Goal: Task Accomplishment & Management: Use online tool/utility

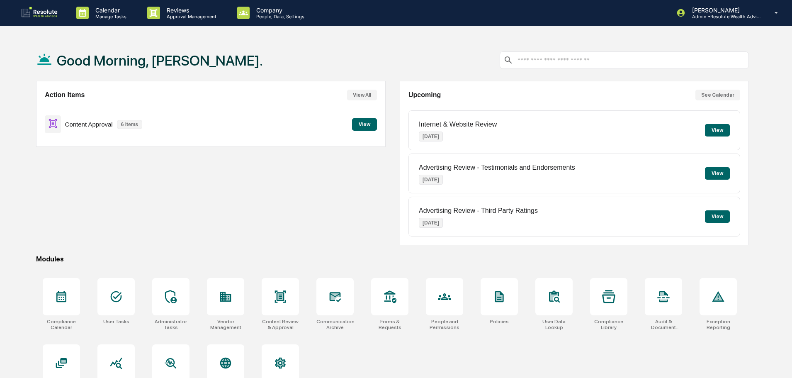
click at [358, 124] on button "View" at bounding box center [364, 124] width 25 height 12
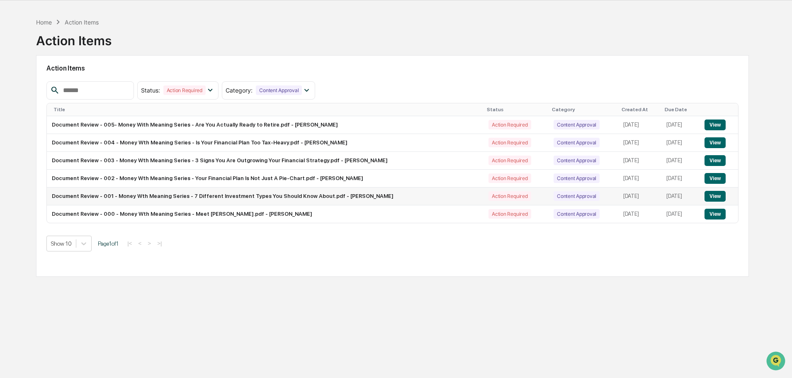
scroll to position [39, 0]
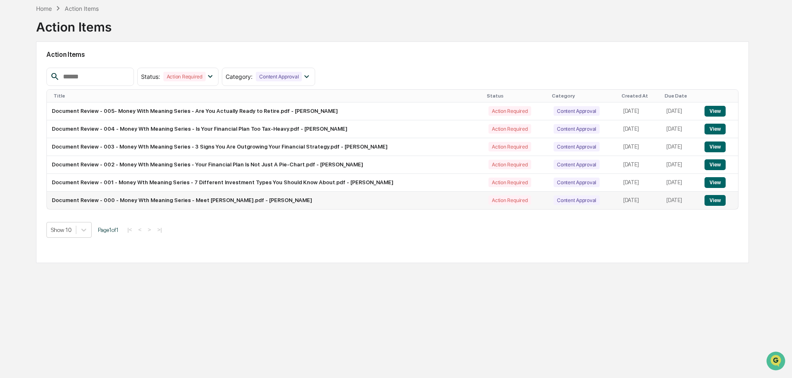
click at [717, 201] on button "View" at bounding box center [715, 200] width 21 height 11
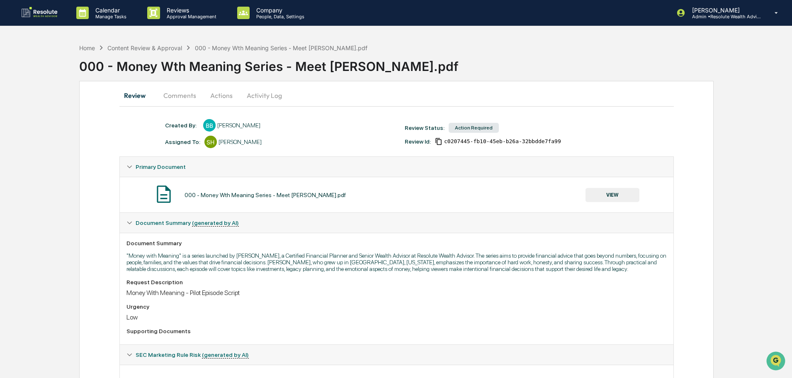
click at [220, 94] on button "Actions" at bounding box center [221, 95] width 37 height 20
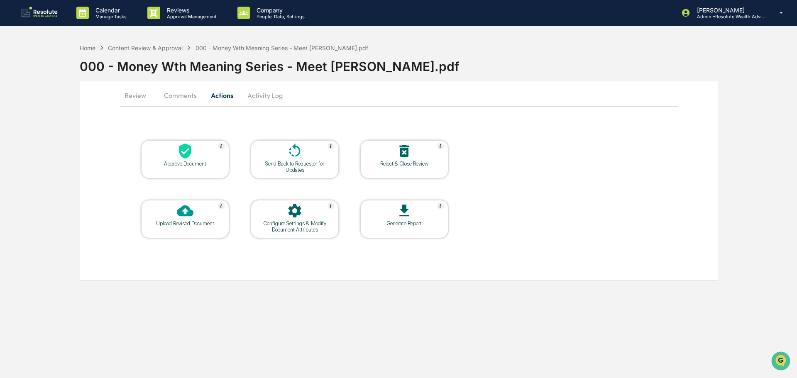
click at [197, 156] on div at bounding box center [185, 152] width 83 height 18
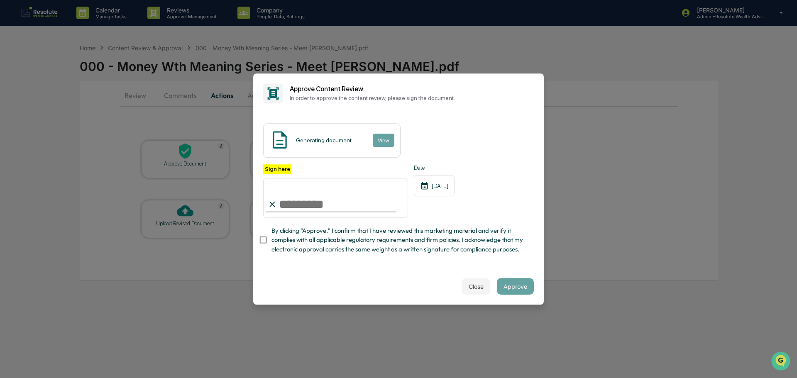
click at [296, 206] on input "Sign here" at bounding box center [335, 198] width 145 height 40
type input "**********"
click at [520, 292] on button "Approve" at bounding box center [515, 286] width 37 height 17
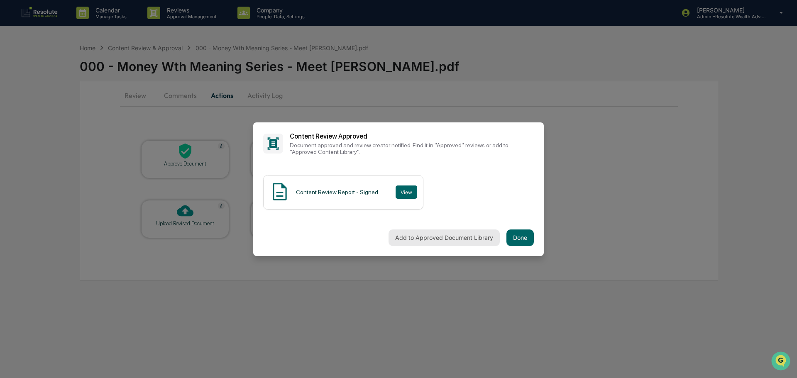
click at [444, 241] on button "Add to Approved Document Library" at bounding box center [443, 237] width 111 height 17
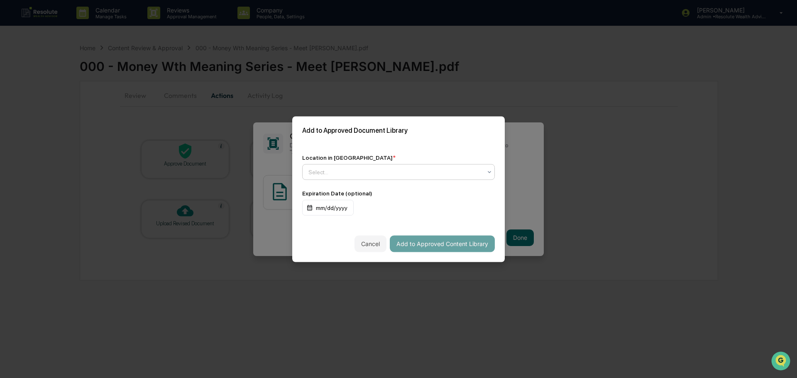
click at [374, 176] on div "Select..." at bounding box center [395, 172] width 182 height 12
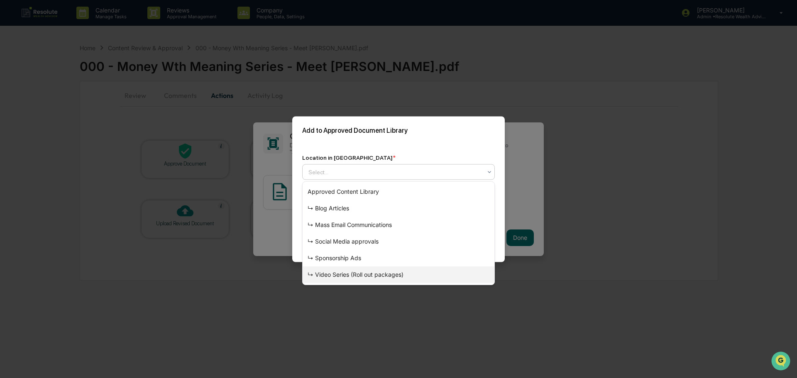
click at [355, 273] on div "↳ Video Series (Roll out packages)" at bounding box center [398, 274] width 192 height 17
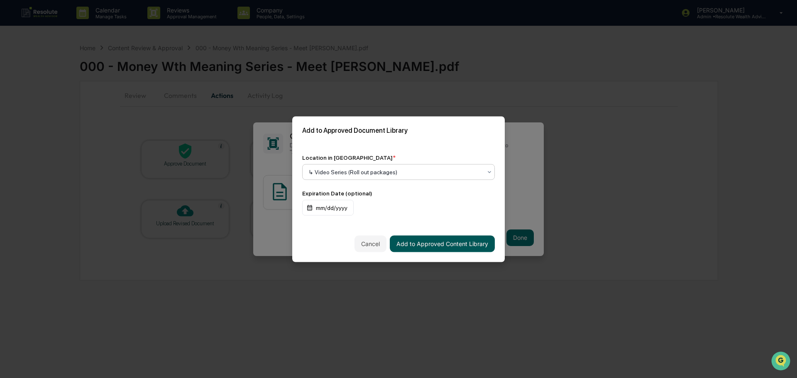
click at [439, 245] on button "Add to Approved Content Library" at bounding box center [442, 243] width 105 height 17
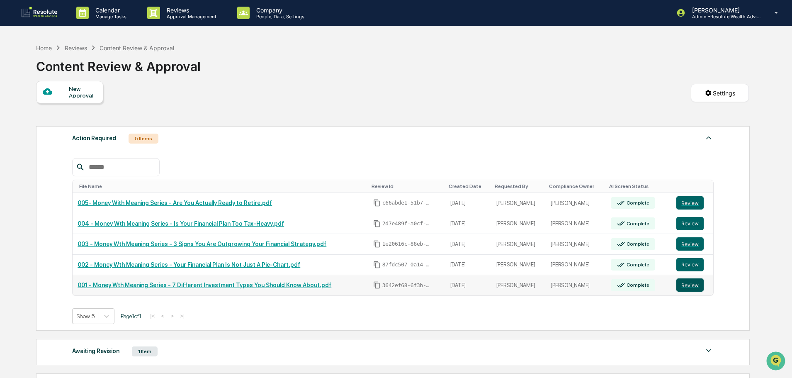
click at [685, 286] on button "Review" at bounding box center [690, 284] width 27 height 13
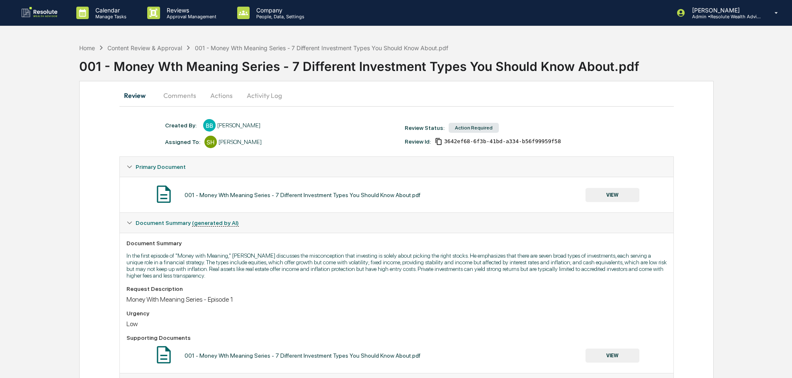
click at [616, 190] on button "VIEW" at bounding box center [613, 195] width 54 height 14
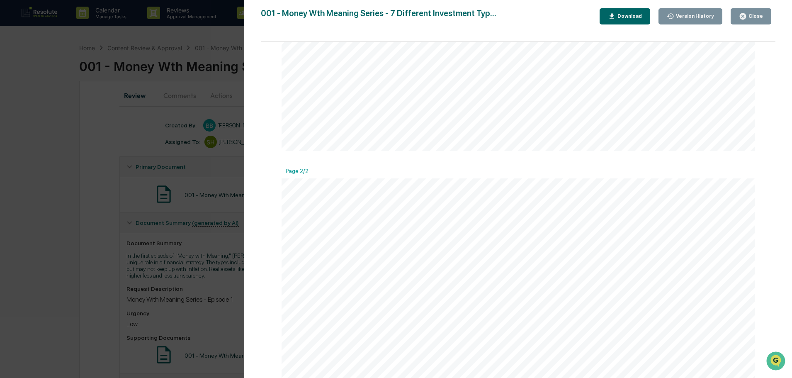
scroll to position [456, 0]
click at [751, 17] on div "Close" at bounding box center [755, 16] width 16 height 6
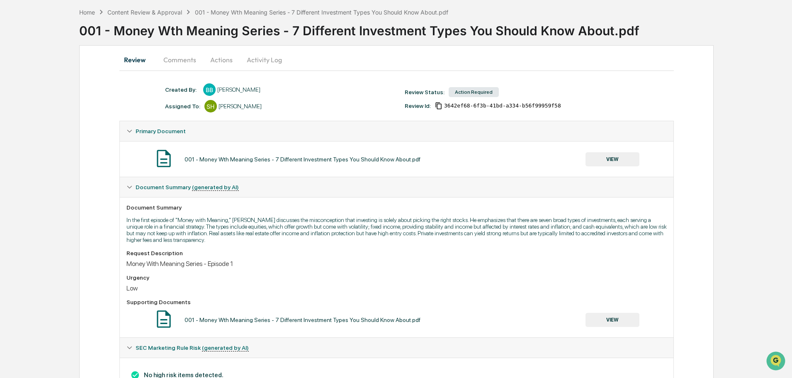
scroll to position [0, 0]
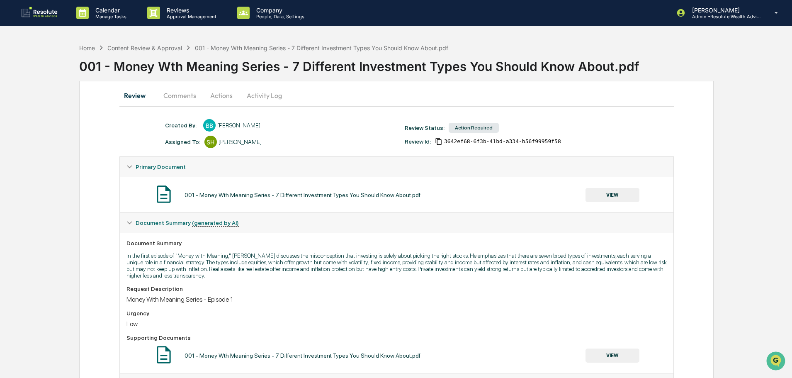
click at [217, 95] on button "Actions" at bounding box center [221, 95] width 37 height 20
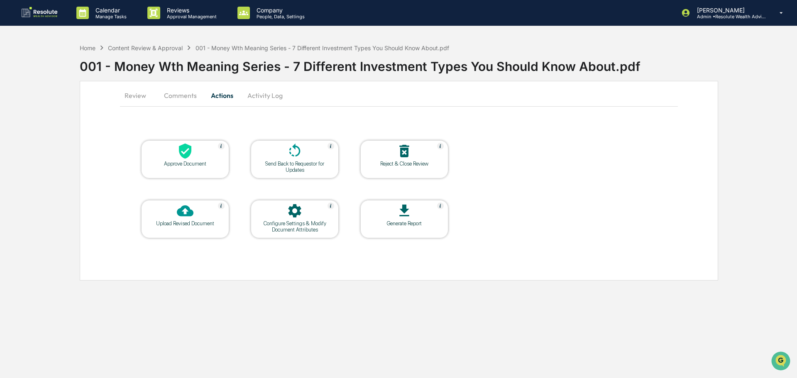
click at [200, 156] on div at bounding box center [185, 152] width 83 height 18
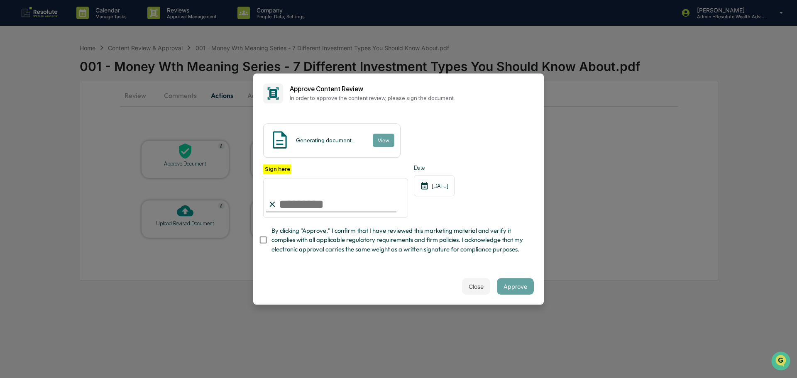
click at [337, 202] on input "Sign here" at bounding box center [335, 198] width 145 height 40
type input "**********"
click at [519, 293] on button "Approve" at bounding box center [515, 286] width 37 height 17
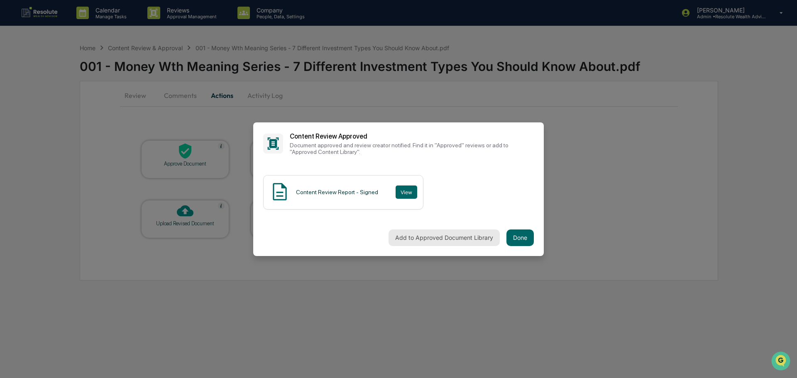
click at [461, 240] on button "Add to Approved Document Library" at bounding box center [443, 237] width 111 height 17
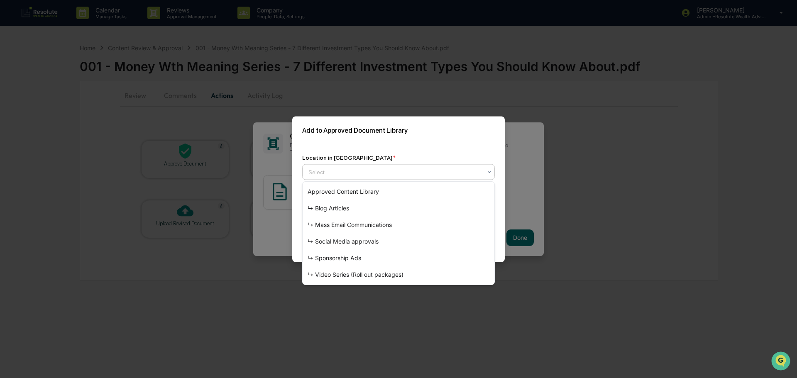
click at [394, 172] on div at bounding box center [394, 172] width 173 height 8
click at [385, 274] on div "↳ Video Series (Roll out packages)" at bounding box center [398, 274] width 192 height 17
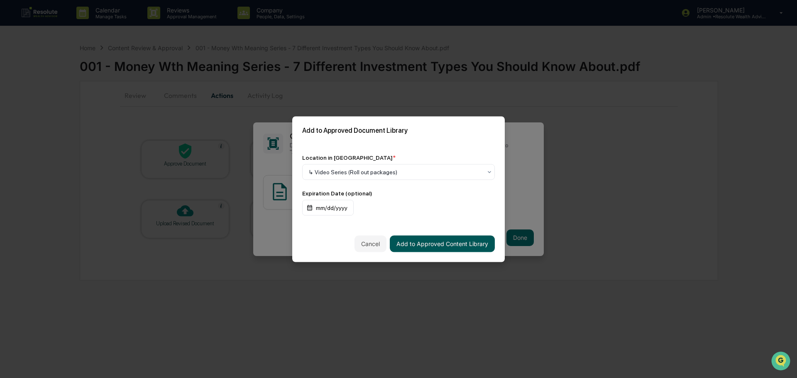
click at [458, 241] on button "Add to Approved Content Library" at bounding box center [442, 243] width 105 height 17
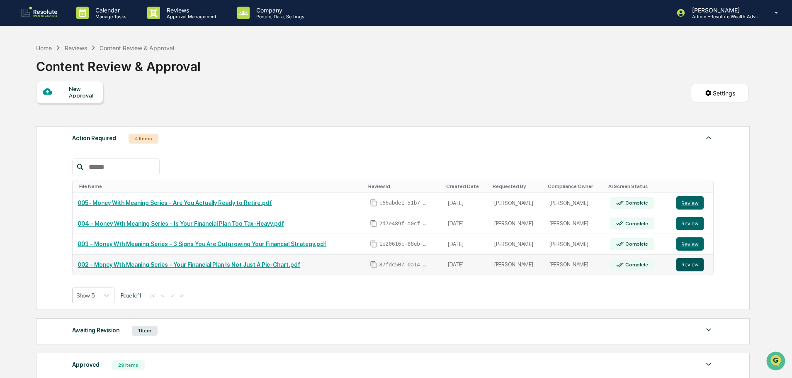
click at [684, 268] on button "Review" at bounding box center [690, 264] width 27 height 13
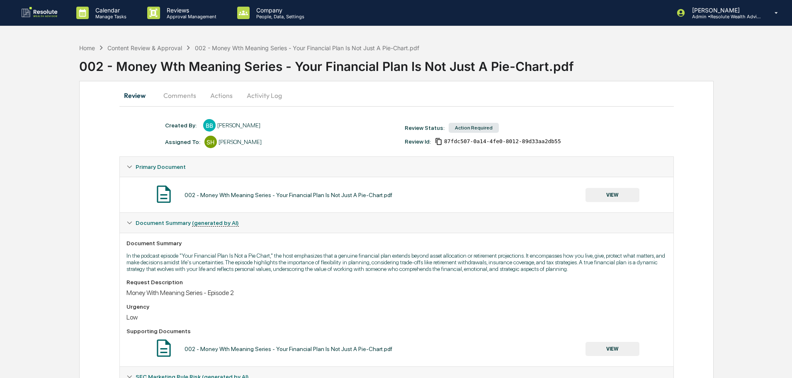
click at [216, 96] on button "Actions" at bounding box center [221, 95] width 37 height 20
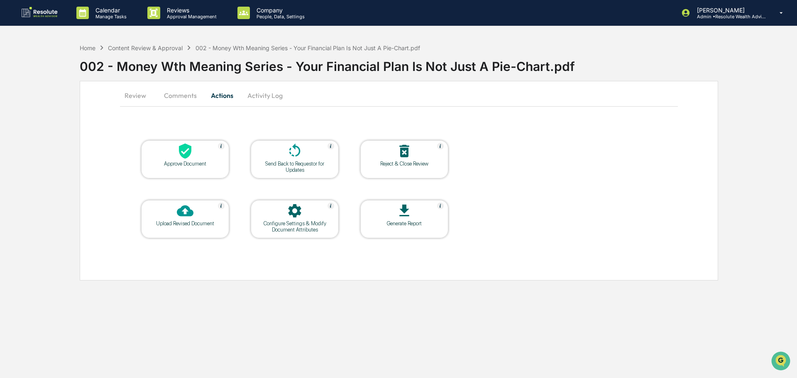
click at [201, 156] on div at bounding box center [185, 152] width 83 height 18
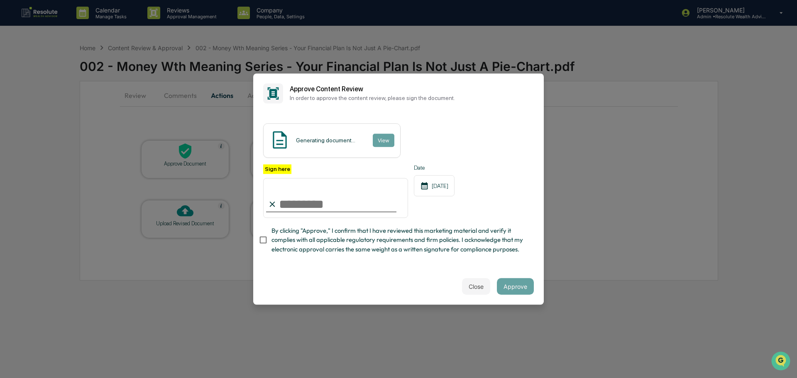
click at [309, 204] on input "Sign here" at bounding box center [335, 198] width 145 height 40
type input "**********"
click at [517, 288] on button "Approve" at bounding box center [515, 286] width 37 height 17
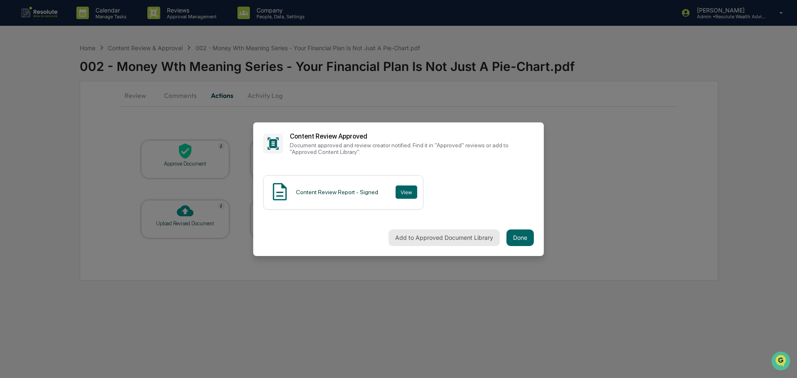
click at [414, 237] on button "Add to Approved Document Library" at bounding box center [443, 237] width 111 height 17
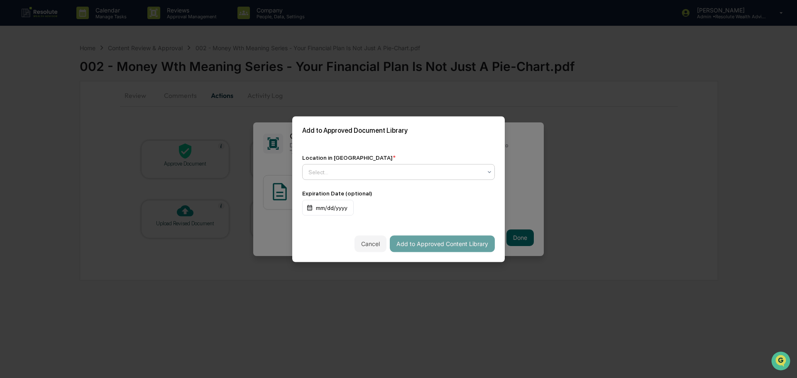
click at [362, 178] on div "Select..." at bounding box center [398, 172] width 192 height 16
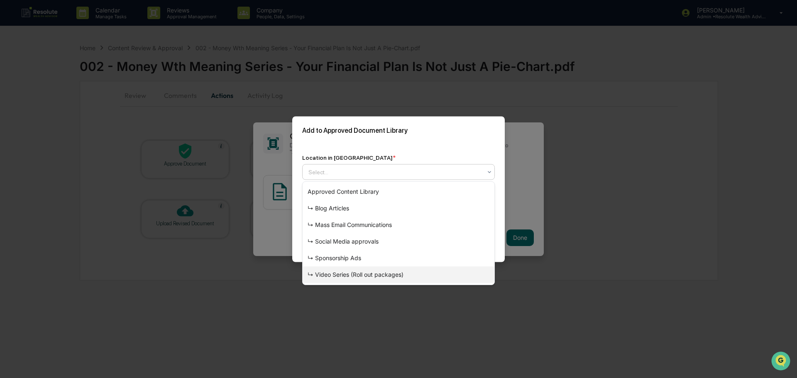
click at [345, 276] on div "↳ Video Series (Roll out packages)" at bounding box center [398, 274] width 192 height 17
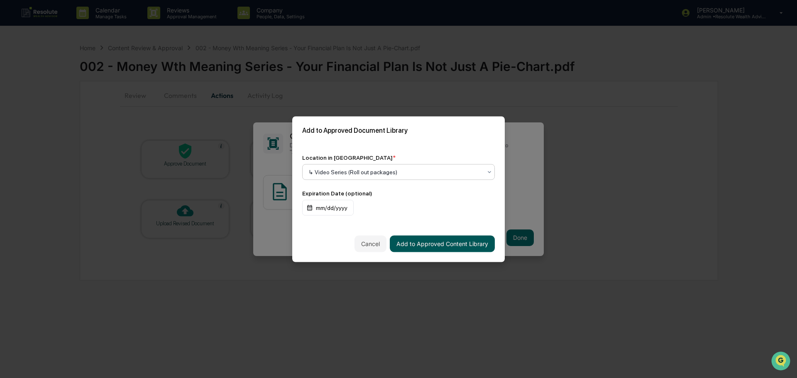
click at [463, 244] on button "Add to Approved Content Library" at bounding box center [442, 243] width 105 height 17
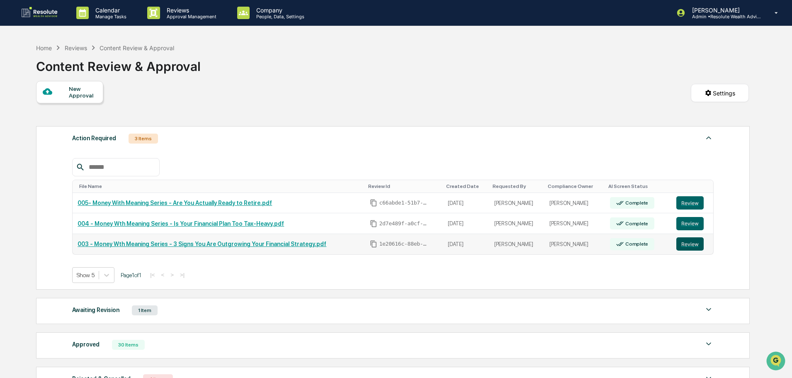
click at [685, 247] on button "Review" at bounding box center [690, 243] width 27 height 13
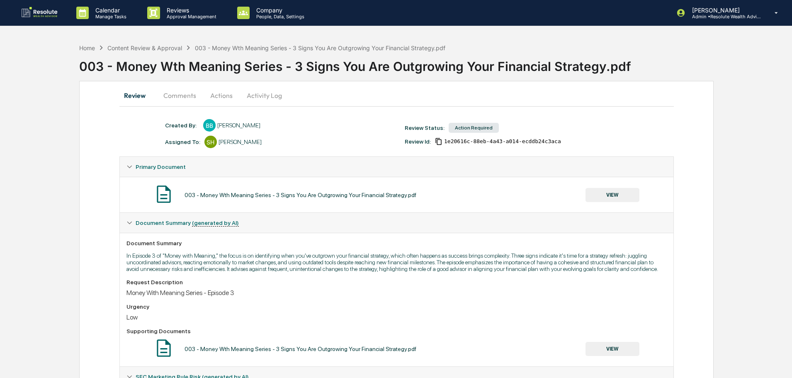
click at [217, 97] on button "Actions" at bounding box center [221, 95] width 37 height 20
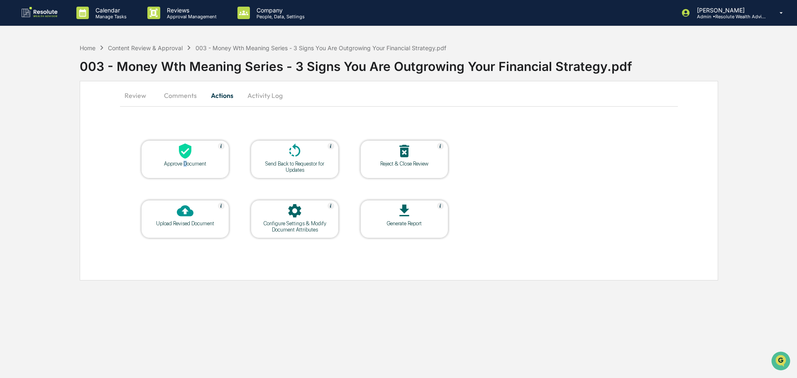
click at [185, 161] on div "Approve Document" at bounding box center [185, 164] width 75 height 6
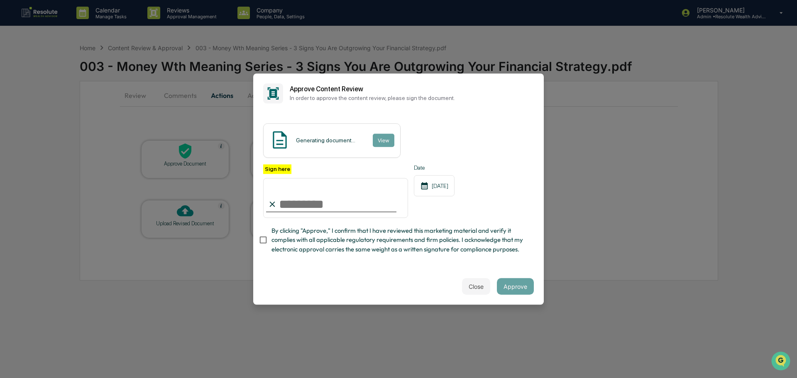
click at [345, 209] on input "Sign here" at bounding box center [335, 198] width 145 height 40
type input "**********"
click at [521, 287] on button "Approve" at bounding box center [515, 286] width 37 height 17
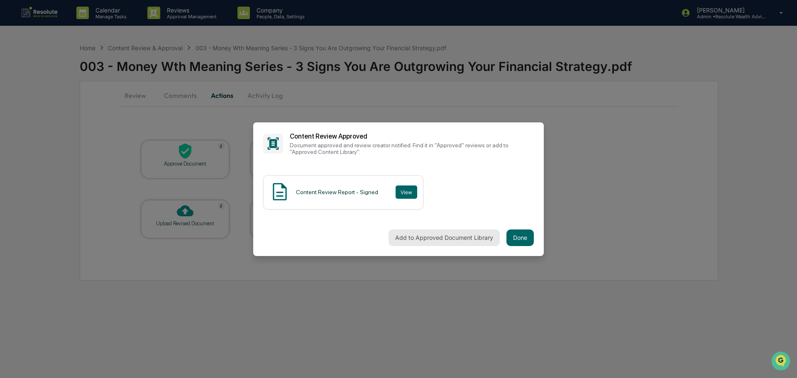
click at [418, 241] on button "Add to Approved Document Library" at bounding box center [443, 237] width 111 height 17
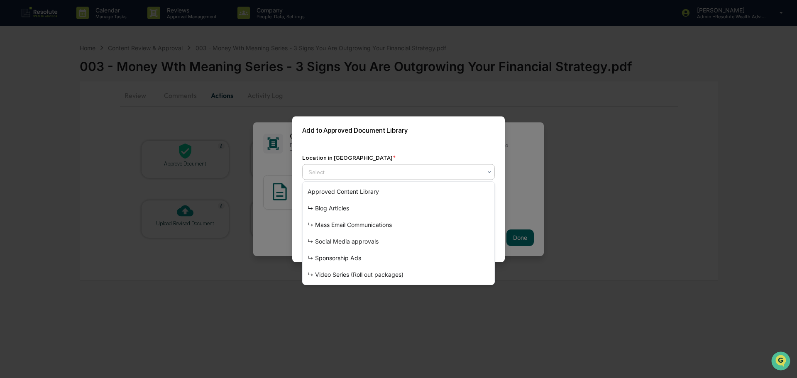
click at [368, 171] on div at bounding box center [394, 172] width 173 height 8
click at [348, 273] on div "↳ Video Series (Roll out packages)" at bounding box center [398, 274] width 192 height 17
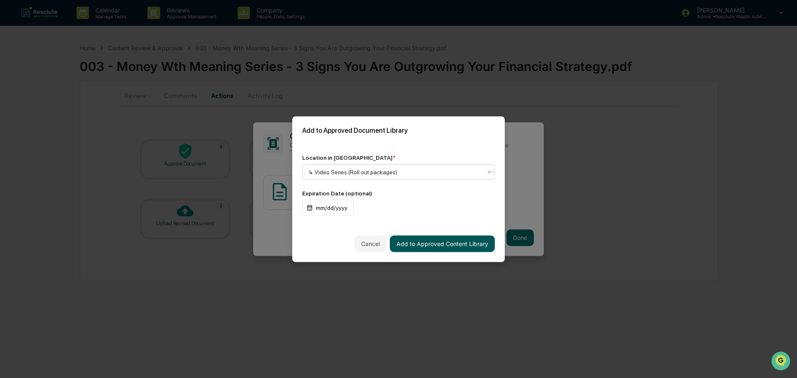
click at [436, 243] on button "Add to Approved Content Library" at bounding box center [442, 243] width 105 height 17
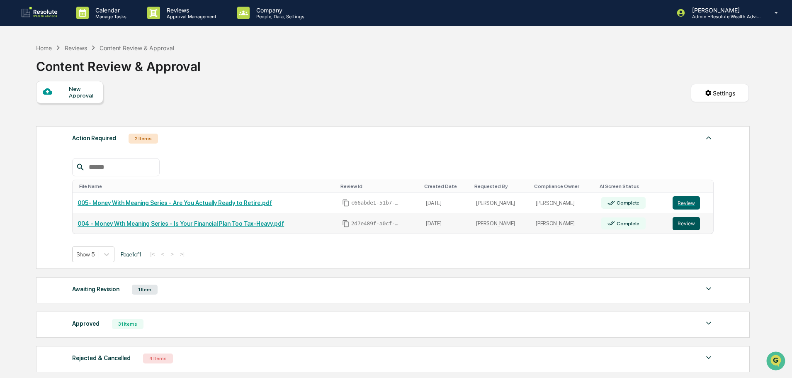
click at [685, 224] on button "Review" at bounding box center [686, 223] width 27 height 13
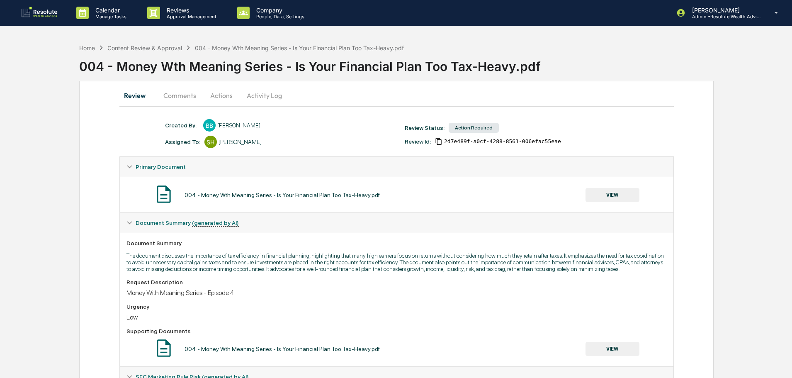
click at [213, 96] on button "Actions" at bounding box center [221, 95] width 37 height 20
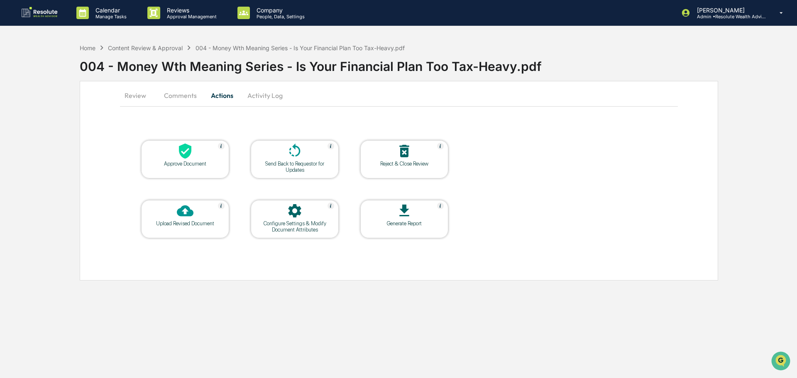
click at [182, 154] on icon at bounding box center [185, 151] width 12 height 15
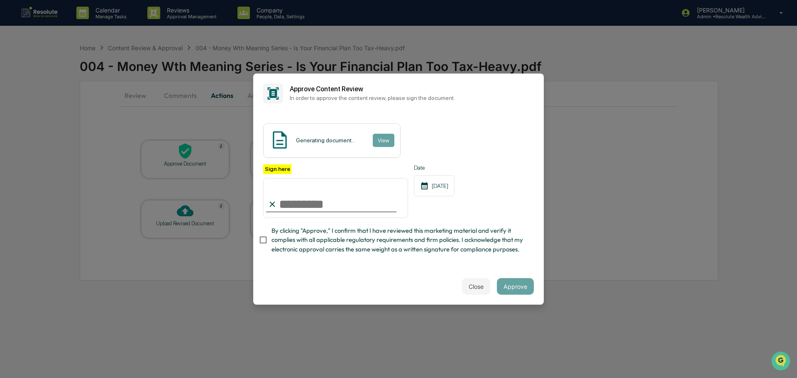
click at [305, 202] on input "Sign here" at bounding box center [335, 198] width 145 height 40
type input "**********"
click at [510, 283] on button "Approve" at bounding box center [515, 286] width 37 height 17
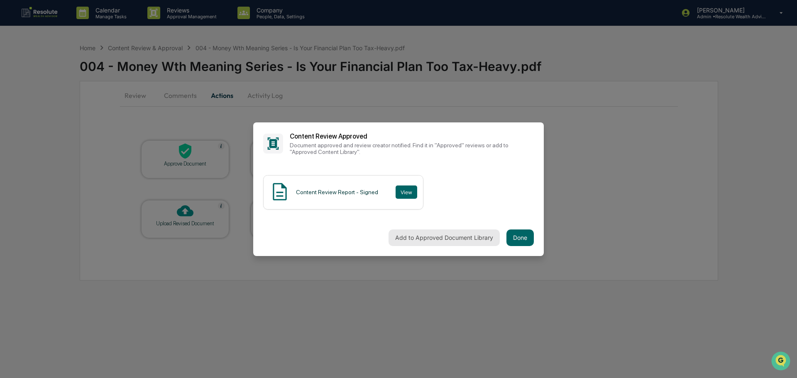
click at [434, 236] on button "Add to Approved Document Library" at bounding box center [443, 237] width 111 height 17
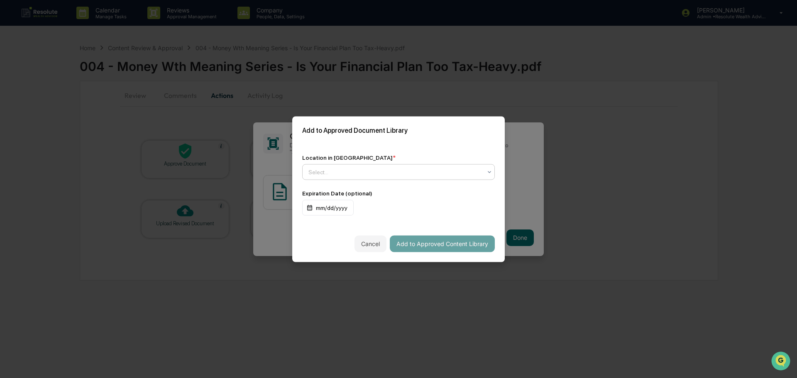
click at [344, 173] on div at bounding box center [394, 172] width 173 height 8
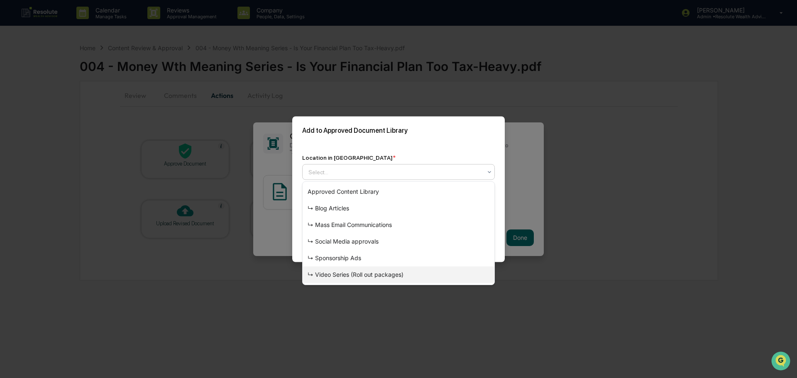
click at [342, 273] on div "↳ Video Series (Roll out packages)" at bounding box center [398, 274] width 192 height 17
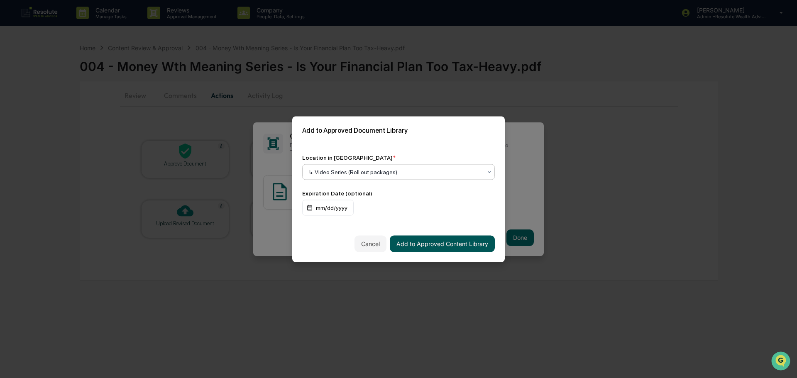
click at [432, 243] on button "Add to Approved Content Library" at bounding box center [442, 243] width 105 height 17
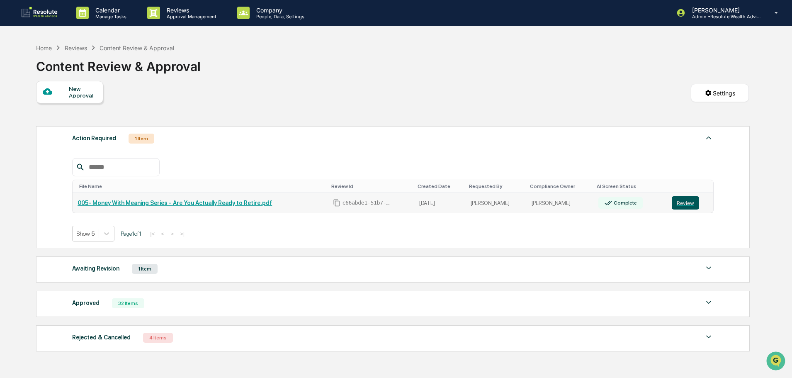
click at [687, 202] on button "Review" at bounding box center [685, 202] width 27 height 13
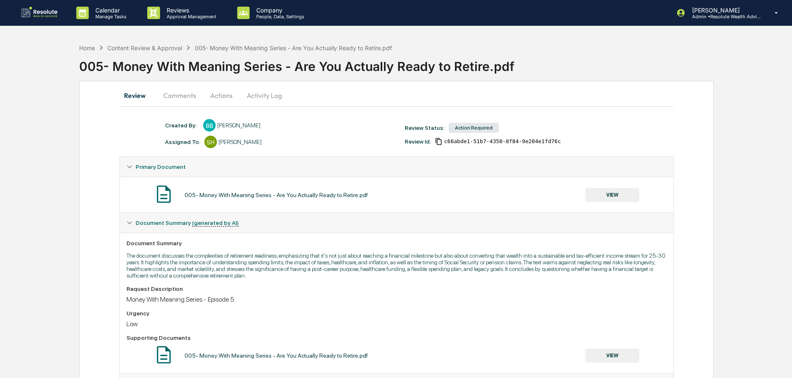
click at [224, 96] on button "Actions" at bounding box center [221, 95] width 37 height 20
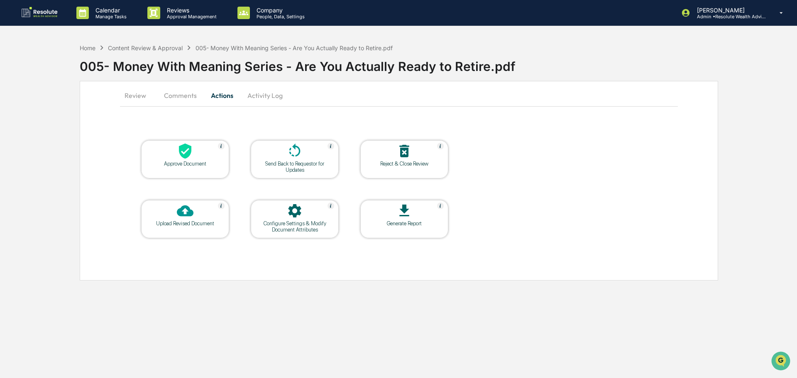
click at [189, 165] on div "Approve Document" at bounding box center [185, 164] width 75 height 6
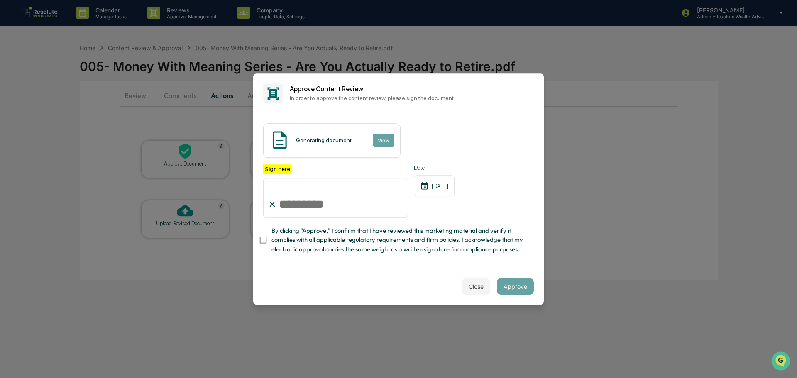
click at [315, 199] on input "Sign here" at bounding box center [335, 198] width 145 height 40
type input "**********"
click at [512, 286] on button "Approve" at bounding box center [515, 286] width 37 height 17
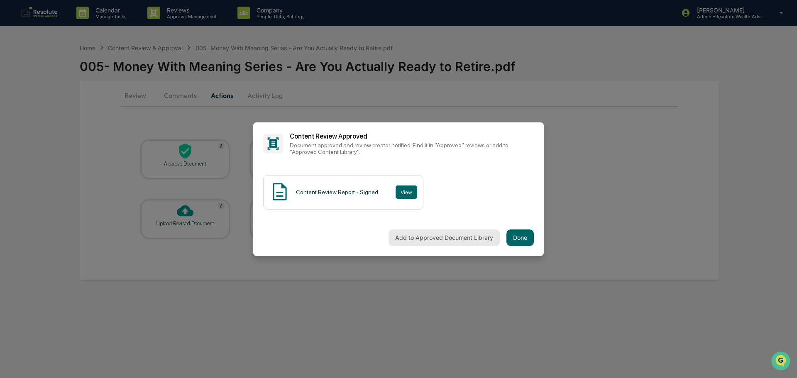
click at [454, 239] on button "Add to Approved Document Library" at bounding box center [443, 237] width 111 height 17
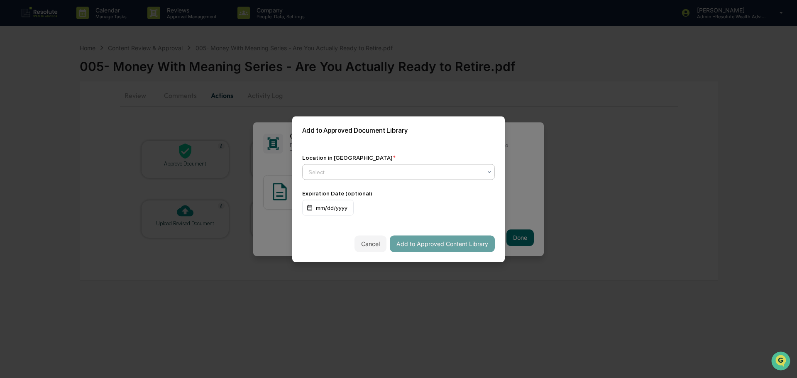
click at [361, 173] on div at bounding box center [394, 172] width 173 height 8
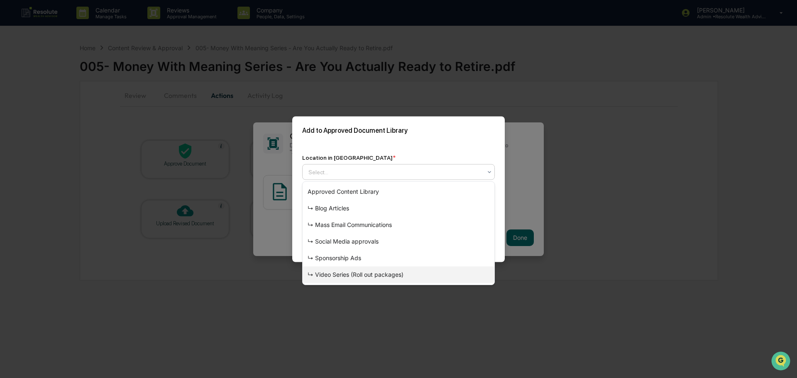
click at [342, 272] on div "↳ Video Series (Roll out packages)" at bounding box center [398, 274] width 192 height 17
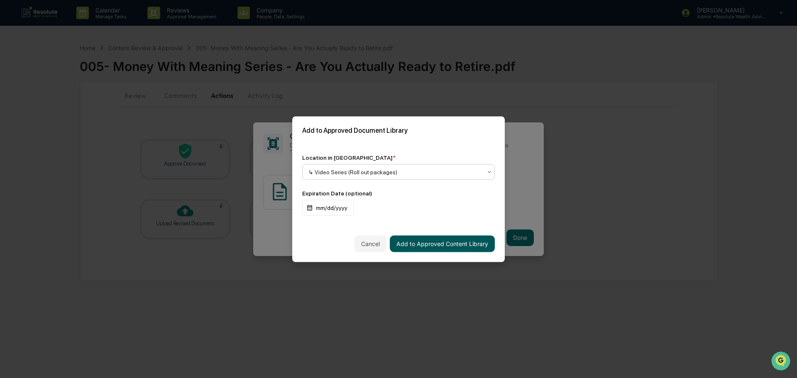
click at [418, 250] on button "Add to Approved Content Library" at bounding box center [442, 243] width 105 height 17
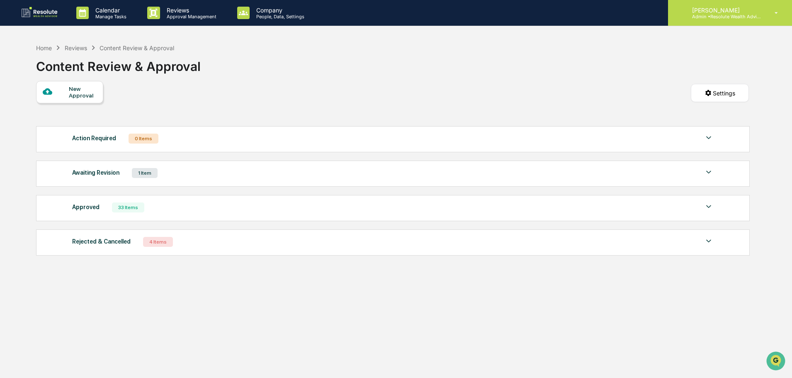
click at [729, 21] on div "[PERSON_NAME] Admin • Resolute Wealth Advisor" at bounding box center [730, 13] width 124 height 26
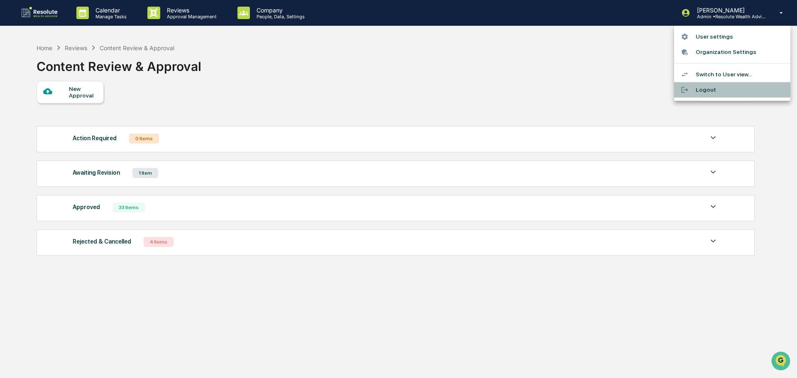
click at [710, 88] on li "Logout" at bounding box center [732, 89] width 116 height 15
